Goal: Information Seeking & Learning: Learn about a topic

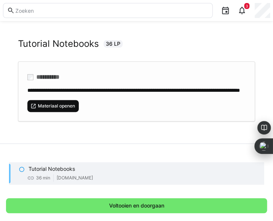
scroll to position [22, 0]
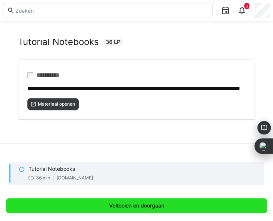
click at [102, 206] on span "Voltooien en doorgaan" at bounding box center [136, 205] width 261 height 15
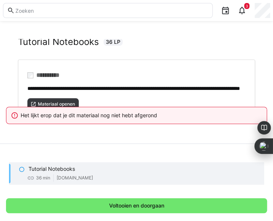
click at [138, 51] on div "AI-SEQ#2 Tutorial Notebooks 36 LP" at bounding box center [136, 40] width 237 height 37
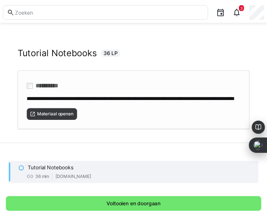
scroll to position [0, 0]
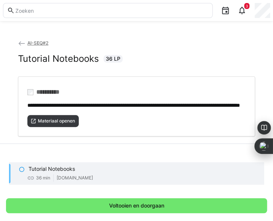
click at [34, 42] on span "AI-SEQ#2" at bounding box center [37, 43] width 21 height 6
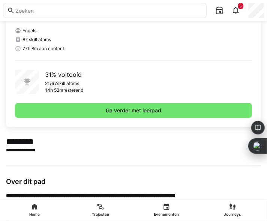
scroll to position [187, 0]
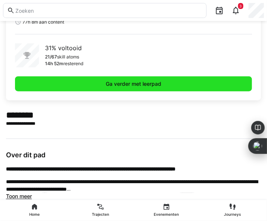
click at [110, 82] on span "Ga verder met leerpad" at bounding box center [134, 83] width 58 height 7
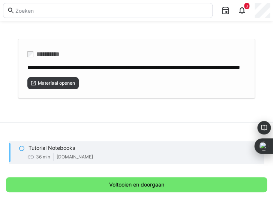
scroll to position [43, 0]
click at [23, 149] on eds-icon at bounding box center [22, 148] width 6 height 6
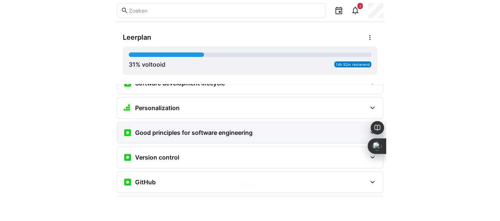
scroll to position [187, 0]
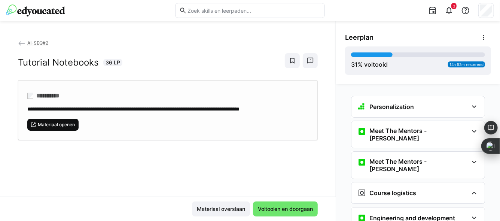
click at [60, 123] on span "Materiaal openen" at bounding box center [56, 125] width 39 height 6
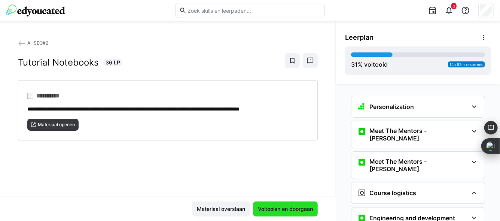
click at [264, 206] on span "Voltooien en doorgaan" at bounding box center [285, 208] width 57 height 7
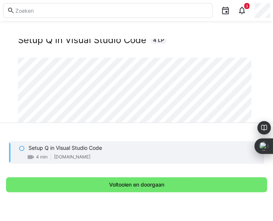
scroll to position [15, 0]
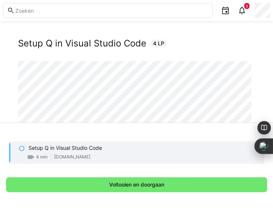
click at [181, 46] on div "Setup Q in Visual Studio Code 4 LP" at bounding box center [136, 43] width 237 height 11
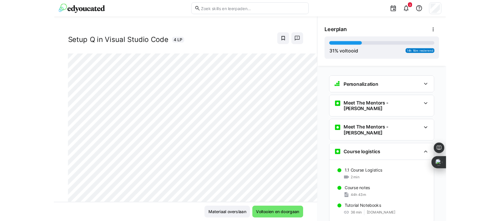
scroll to position [11, 0]
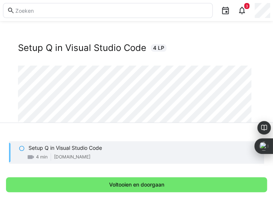
click at [229, 41] on div "AI-SEQ#2 Setup Q in Visual Studio Code 4 LP" at bounding box center [136, 46] width 237 height 37
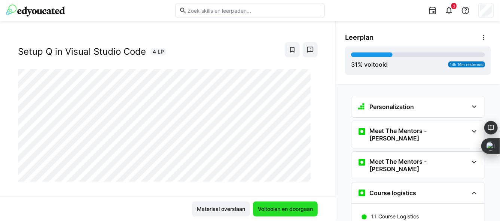
click at [272, 209] on span "Voltooien en doorgaan" at bounding box center [285, 208] width 57 height 7
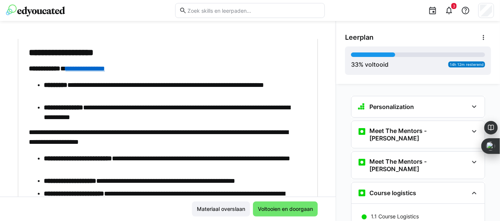
scroll to position [2596, 0]
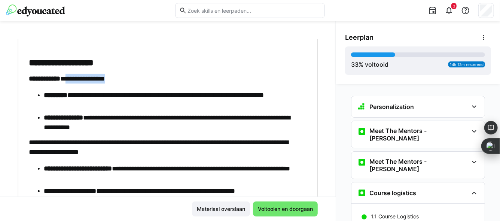
drag, startPoint x: 137, startPoint y: 81, endPoint x: 78, endPoint y: 78, distance: 58.9
click at [78, 78] on p "**********" at bounding box center [165, 79] width 272 height 10
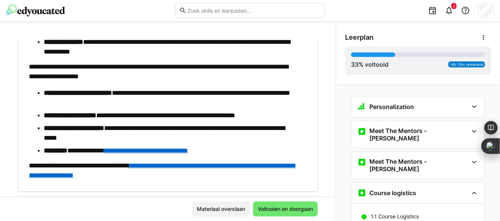
scroll to position [2689, 0]
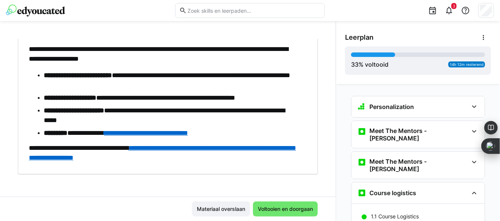
click at [198, 103] on ul "**********" at bounding box center [165, 103] width 272 height 67
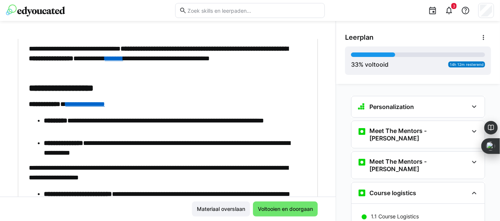
scroll to position [2539, 0]
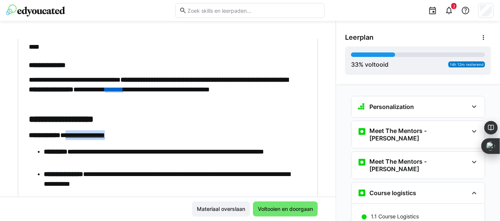
drag, startPoint x: 139, startPoint y: 134, endPoint x: 78, endPoint y: 139, distance: 60.8
click at [78, 139] on p "**********" at bounding box center [165, 135] width 272 height 10
copy link "**********"
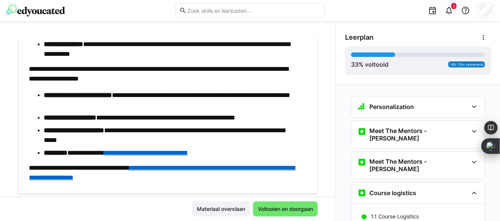
scroll to position [2689, 0]
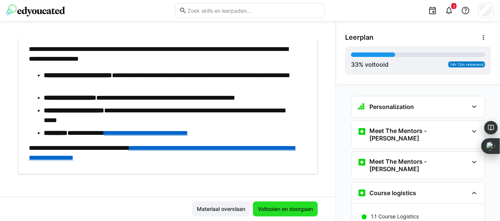
click at [272, 208] on span "Voltooien en doorgaan" at bounding box center [285, 208] width 57 height 7
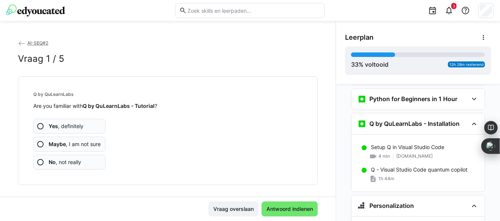
scroll to position [736, 0]
click at [38, 126] on eds-icon at bounding box center [40, 126] width 7 height 7
click at [40, 127] on eds-icon at bounding box center [40, 126] width 7 height 7
click at [39, 123] on eds-icon at bounding box center [40, 126] width 7 height 7
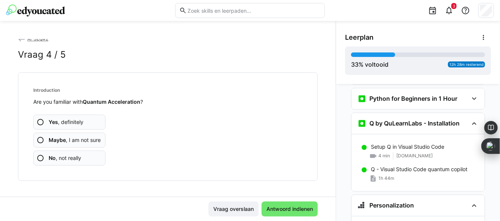
scroll to position [5, 0]
click at [43, 125] on app-assessment-question-radio "Yes , definitely" at bounding box center [69, 121] width 72 height 15
click at [272, 207] on span "Antwoord indienen" at bounding box center [290, 208] width 49 height 7
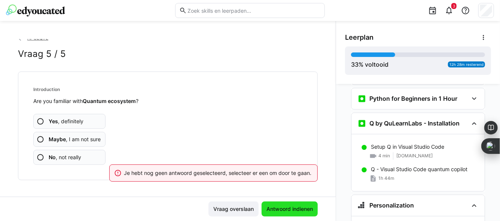
click at [272, 207] on span "Antwoord indienen" at bounding box center [290, 208] width 49 height 7
click at [50, 137] on b "Maybe" at bounding box center [57, 139] width 17 height 6
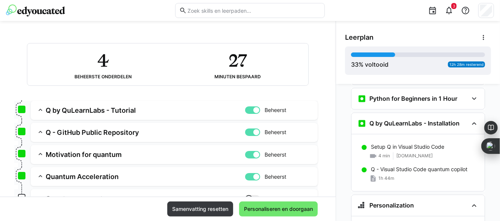
scroll to position [75, 0]
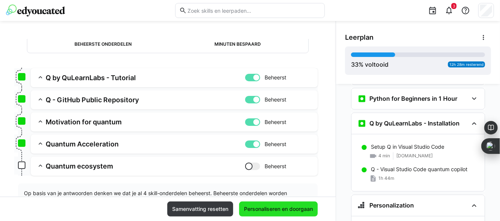
click at [270, 211] on span "Personaliseren en doorgaan" at bounding box center [278, 208] width 71 height 7
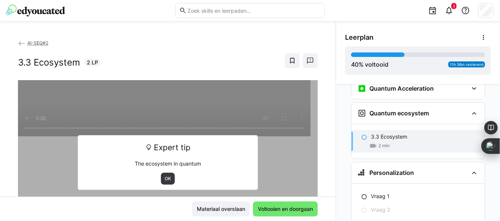
scroll to position [952, 0]
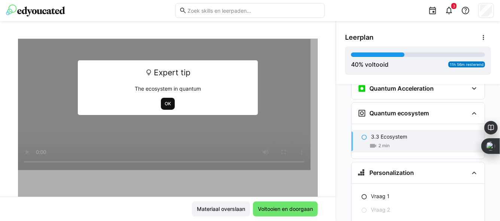
click at [164, 102] on span "OK" at bounding box center [168, 104] width 8 height 6
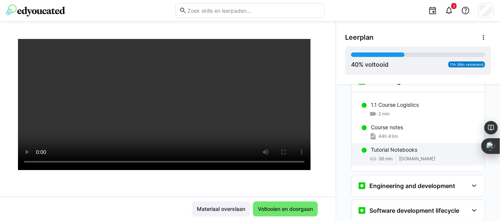
scroll to position [0, 0]
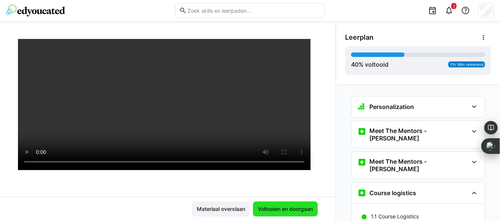
click at [272, 208] on span "Voltooien en doorgaan" at bounding box center [285, 208] width 57 height 7
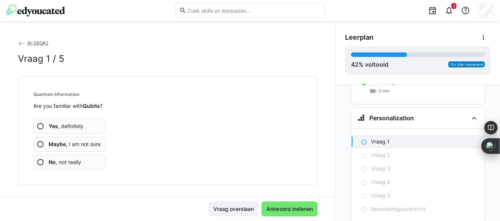
scroll to position [1010, 0]
click at [272, 135] on eds-icon at bounding box center [365, 138] width 6 height 6
click at [272, 134] on p "Vraag 1" at bounding box center [380, 137] width 19 height 7
click at [38, 125] on eds-icon at bounding box center [40, 126] width 7 height 7
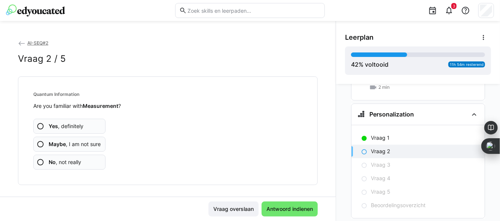
drag, startPoint x: 43, startPoint y: 125, endPoint x: 48, endPoint y: 126, distance: 4.7
click at [43, 125] on eds-icon at bounding box center [40, 126] width 7 height 7
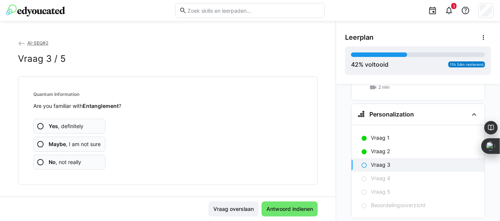
click at [55, 124] on b "Yes" at bounding box center [53, 126] width 9 height 6
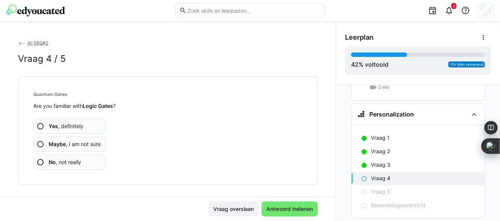
drag, startPoint x: 52, startPoint y: 127, endPoint x: 61, endPoint y: 127, distance: 9.0
click at [52, 127] on b "Yes" at bounding box center [53, 126] width 9 height 6
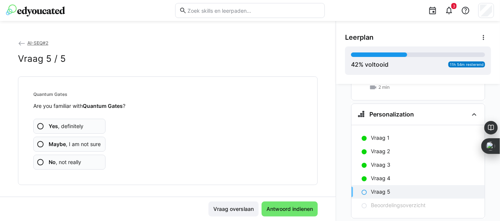
click at [51, 125] on b "Yes" at bounding box center [53, 126] width 9 height 6
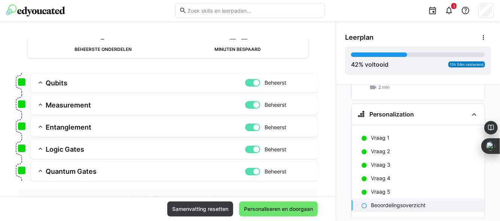
scroll to position [106, 0]
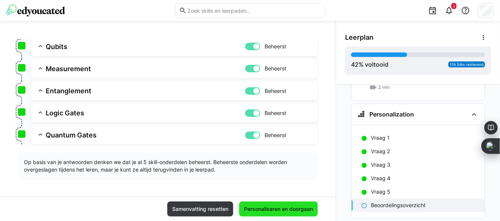
click at [259, 210] on span "Personaliseren en doorgaan" at bounding box center [278, 208] width 71 height 7
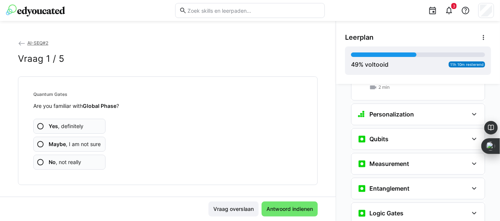
scroll to position [1157, 0]
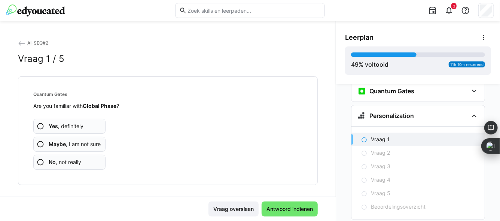
click at [55, 125] on b "Yes" at bounding box center [53, 126] width 9 height 6
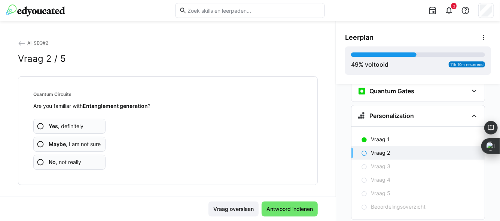
click at [58, 126] on span "Yes , definitely" at bounding box center [66, 126] width 35 height 7
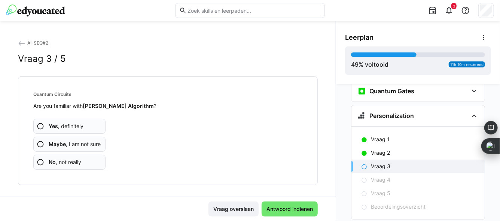
click at [46, 127] on app-assessment-question-radio "Yes , definitely" at bounding box center [69, 126] width 72 height 15
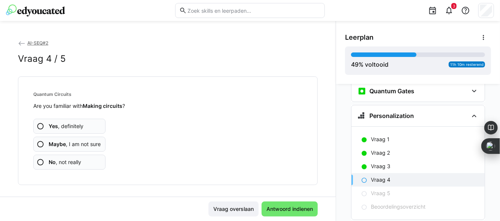
click at [67, 123] on span "Yes , definitely" at bounding box center [66, 126] width 35 height 7
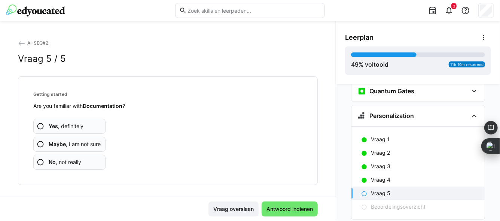
click at [68, 127] on span "Yes , definitely" at bounding box center [66, 126] width 35 height 7
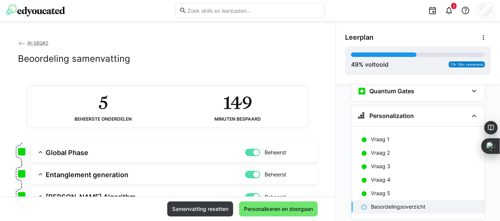
scroll to position [106, 0]
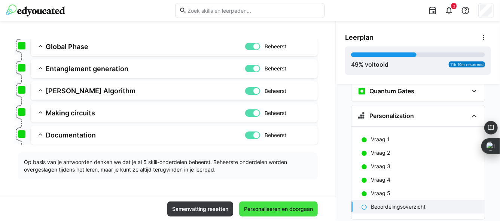
click at [260, 208] on span "Personaliseren en doorgaan" at bounding box center [278, 208] width 71 height 7
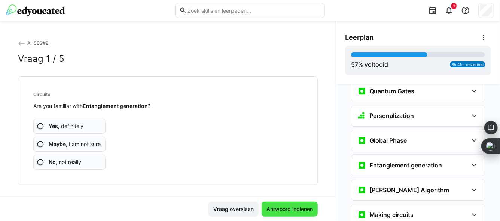
scroll to position [1304, 0]
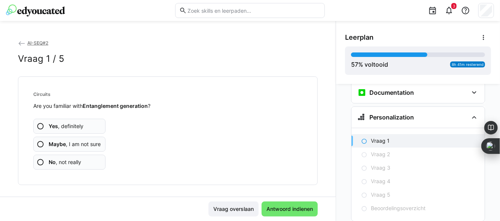
click at [54, 126] on b "Yes" at bounding box center [53, 126] width 9 height 6
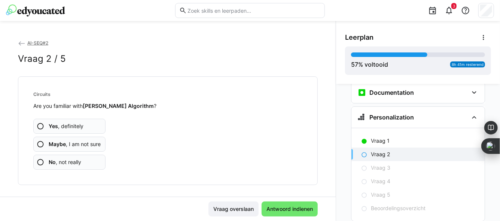
click at [67, 125] on span "Yes , definitely" at bounding box center [66, 126] width 35 height 7
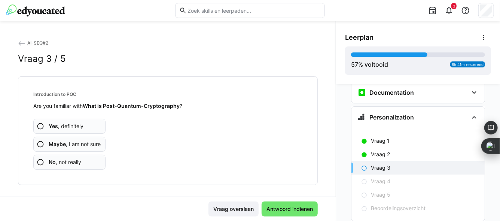
click at [54, 127] on b "Yes" at bounding box center [53, 126] width 9 height 6
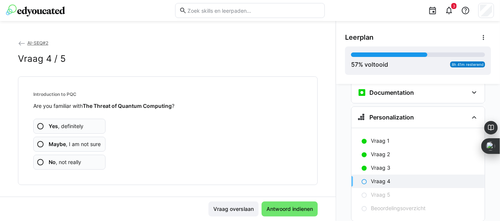
click at [78, 128] on span "Yes , definitely" at bounding box center [66, 126] width 35 height 7
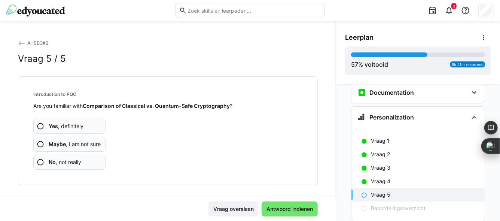
click at [66, 125] on span "Yes , definitely" at bounding box center [66, 126] width 35 height 7
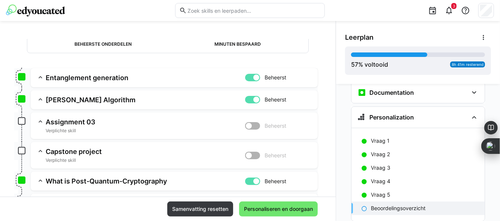
scroll to position [165, 0]
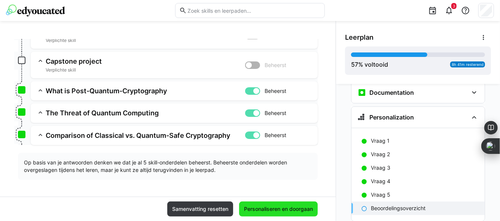
click at [268, 211] on span "Personaliseren en doorgaan" at bounding box center [278, 208] width 71 height 7
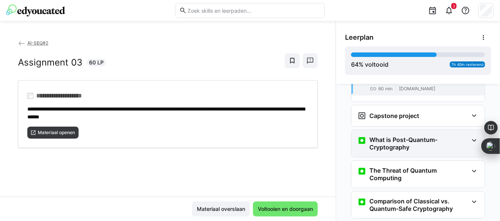
scroll to position [1415, 0]
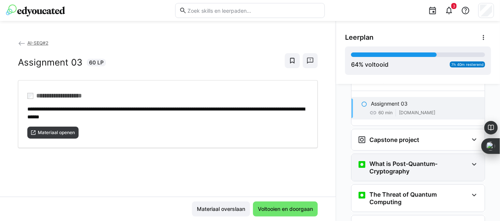
click at [272, 160] on h3 "What is Post-Quantum-Cryptography" at bounding box center [419, 167] width 99 height 15
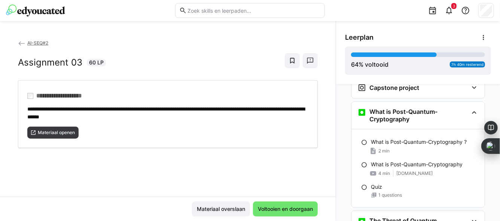
scroll to position [1490, 0]
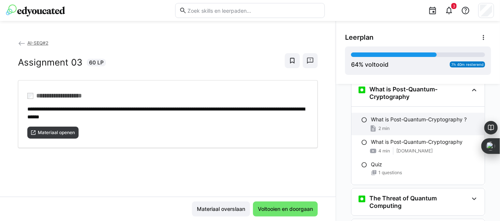
click at [272, 116] on p "What is Post-Quantum-Cryptography ?" at bounding box center [419, 119] width 96 height 7
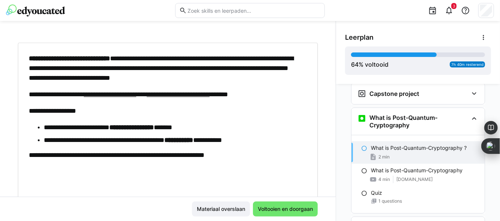
scroll to position [70, 0]
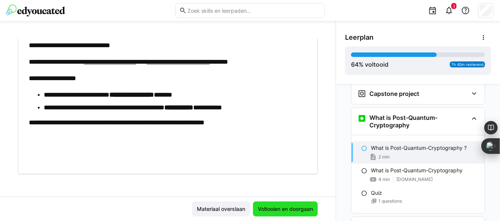
click at [272, 204] on span "Voltooien en doorgaan" at bounding box center [285, 209] width 65 height 15
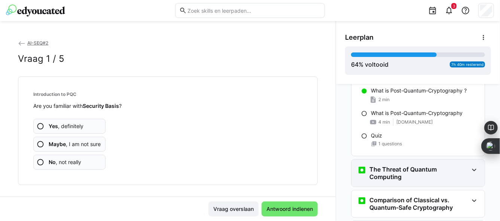
scroll to position [1481, 0]
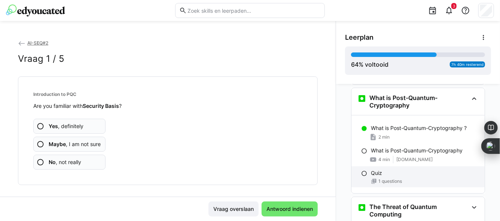
click at [272, 169] on p "Quiz" at bounding box center [376, 172] width 11 height 7
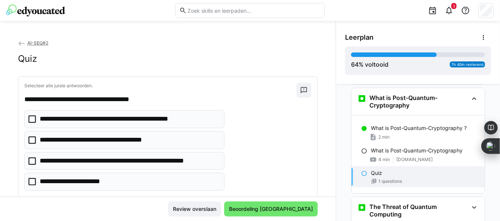
scroll to position [1461, 0]
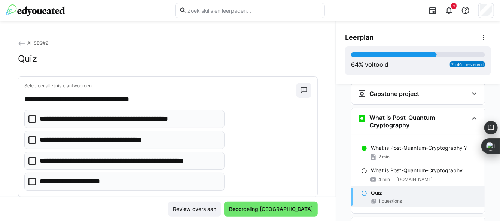
drag, startPoint x: 35, startPoint y: 162, endPoint x: 39, endPoint y: 161, distance: 3.9
click at [34, 161] on icon at bounding box center [31, 160] width 7 height 7
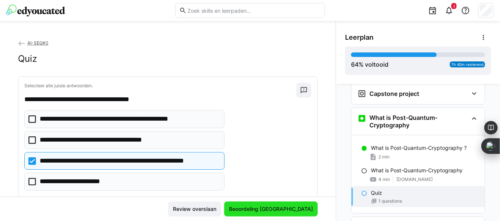
click at [272, 211] on span "Beoordeling [GEOGRAPHIC_DATA]" at bounding box center [271, 208] width 86 height 7
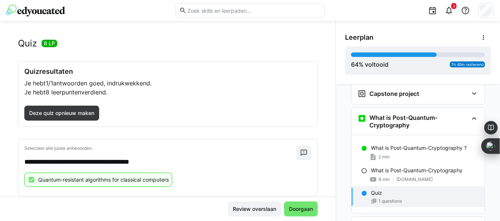
scroll to position [0, 0]
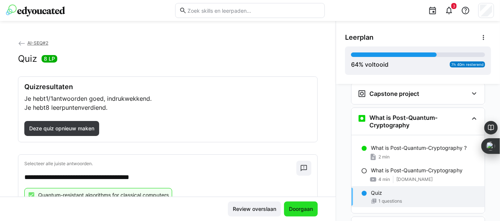
click at [272, 211] on span "Doorgaan" at bounding box center [301, 208] width 26 height 7
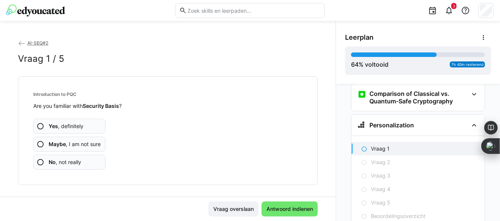
scroll to position [1631, 0]
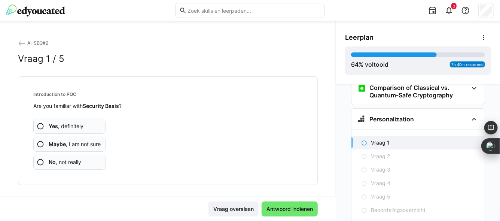
click at [39, 124] on eds-icon at bounding box center [40, 126] width 7 height 7
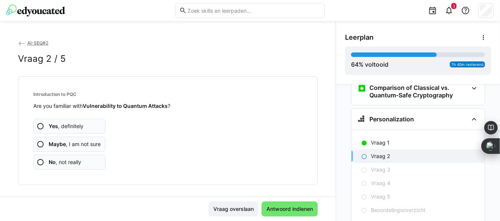
click at [39, 142] on eds-icon at bounding box center [40, 143] width 7 height 7
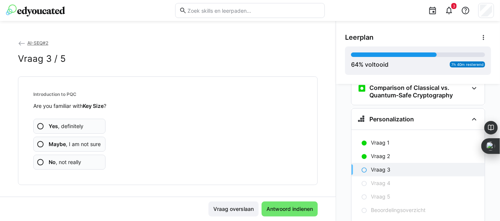
drag, startPoint x: 38, startPoint y: 124, endPoint x: 80, endPoint y: 132, distance: 42.3
click at [38, 125] on eds-icon at bounding box center [40, 126] width 7 height 7
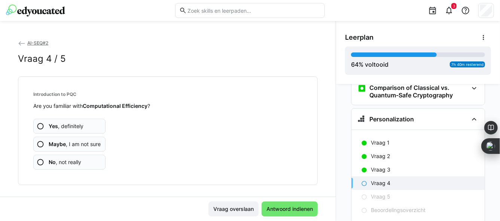
click at [54, 145] on b "Maybe" at bounding box center [57, 144] width 17 height 6
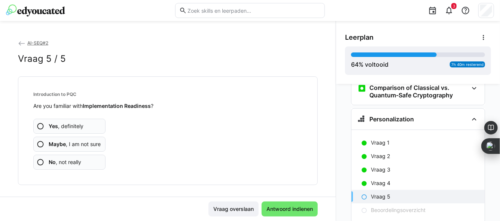
scroll to position [5, 0]
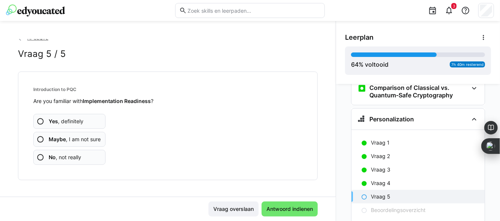
click at [44, 123] on app-assessment-question-radio "Yes , definitely" at bounding box center [69, 121] width 72 height 15
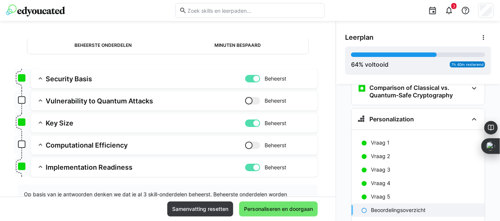
scroll to position [106, 0]
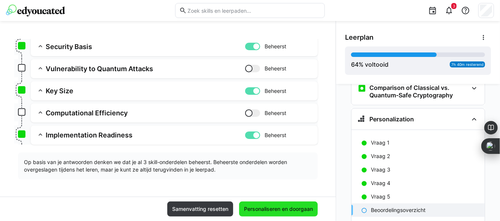
click at [266, 209] on span "Personaliseren en doorgaan" at bounding box center [278, 208] width 71 height 7
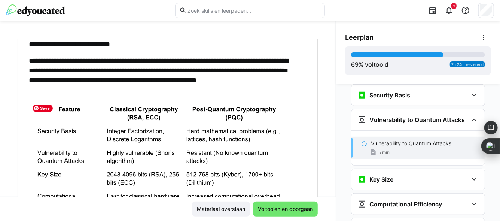
scroll to position [247, 0]
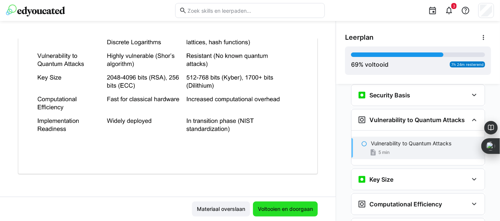
click at [272, 212] on span "Voltooien en doorgaan" at bounding box center [285, 208] width 57 height 7
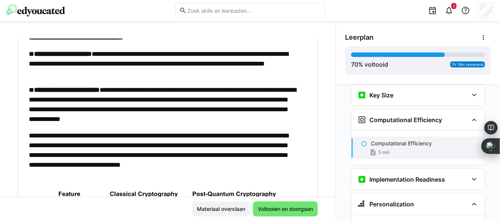
scroll to position [37, 0]
